Goal: Task Accomplishment & Management: Use online tool/utility

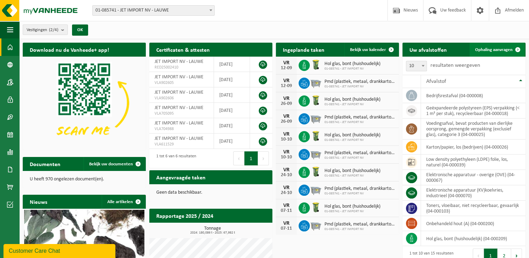
click at [511, 49] on span at bounding box center [518, 50] width 14 height 14
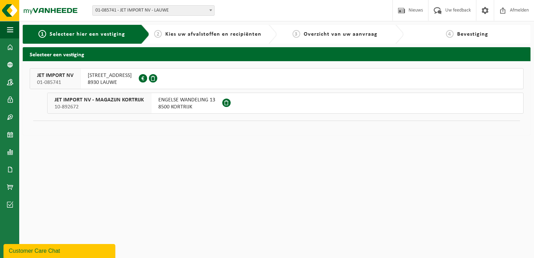
click at [105, 82] on span "8930 LAUWE" at bounding box center [110, 82] width 44 height 7
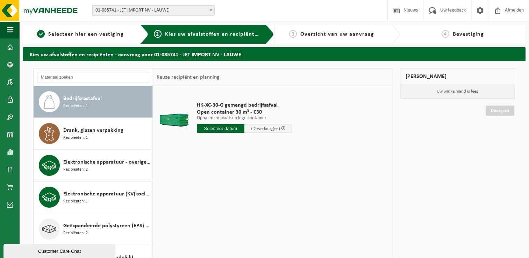
click at [60, 103] on div "Bedrijfsrestafval Recipiënten: 1" at bounding box center [93, 101] width 119 height 31
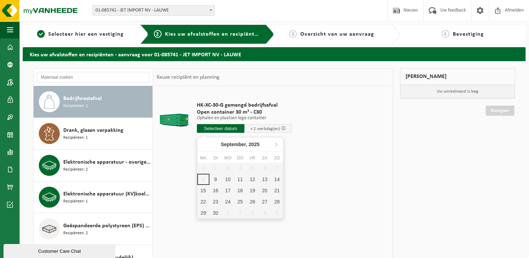
click at [232, 129] on input "text" at bounding box center [221, 128] width 48 height 9
click at [219, 178] on div "9" at bounding box center [215, 179] width 12 height 11
type input "Van 2025-09-09"
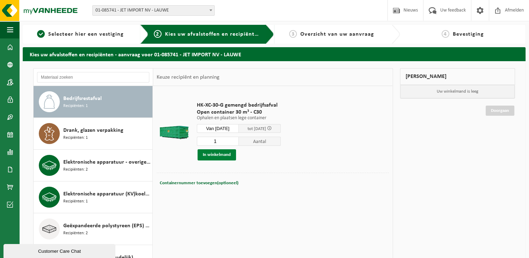
click at [217, 152] on button "In winkelmand" at bounding box center [217, 154] width 38 height 11
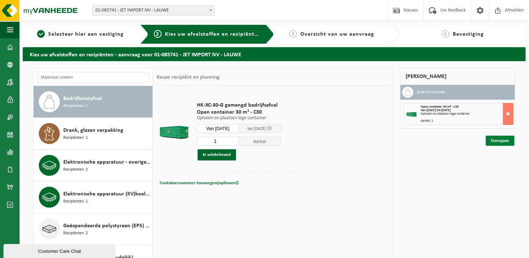
click at [499, 141] on link "Doorgaan" at bounding box center [500, 141] width 29 height 10
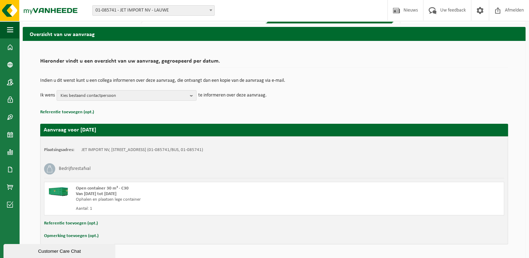
scroll to position [41, 0]
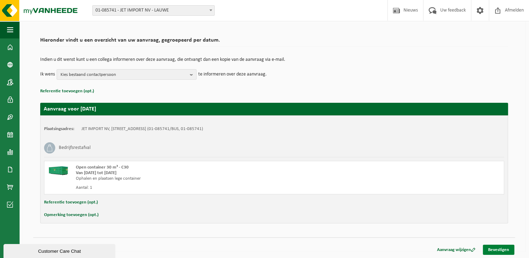
click at [491, 249] on link "Bevestigen" at bounding box center [498, 250] width 31 height 10
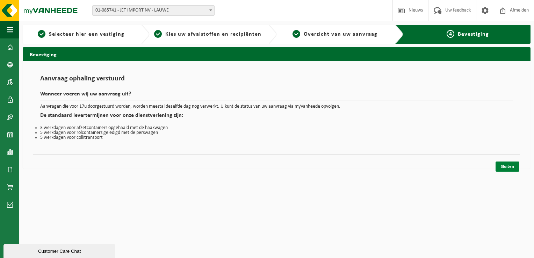
click at [509, 165] on link "Sluiten" at bounding box center [508, 167] width 24 height 10
